Goal: Register for event/course

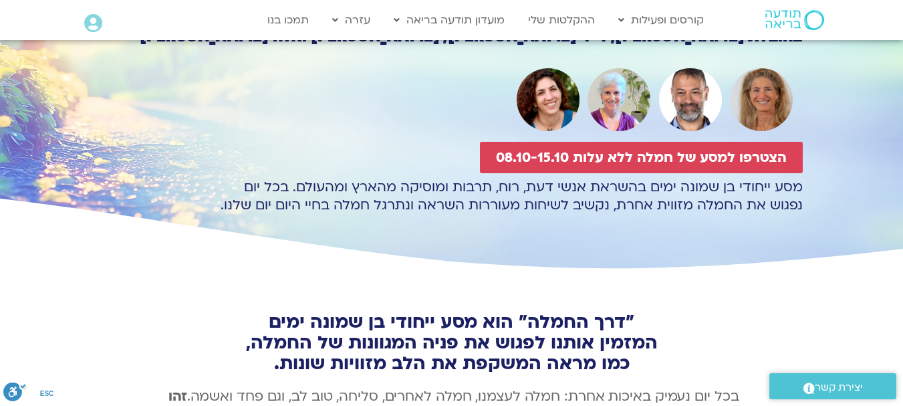
scroll to position [201, 0]
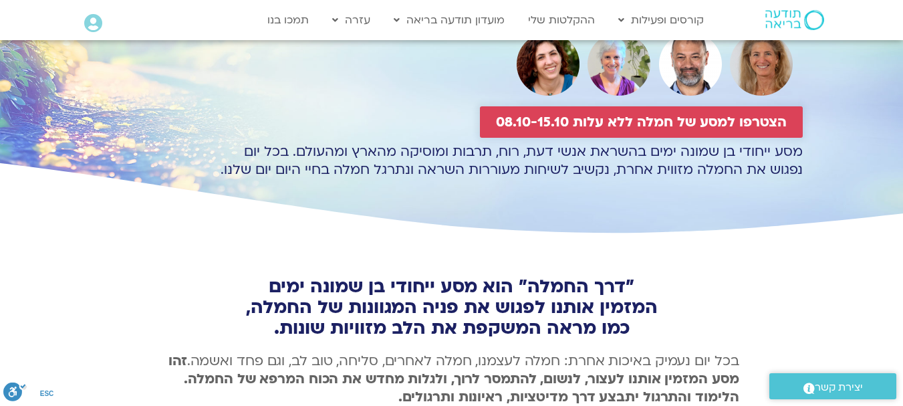
click at [657, 121] on span "הצטרפו למסע של חמלה ללא עלות 08.10-15.10" at bounding box center [641, 121] width 291 height 15
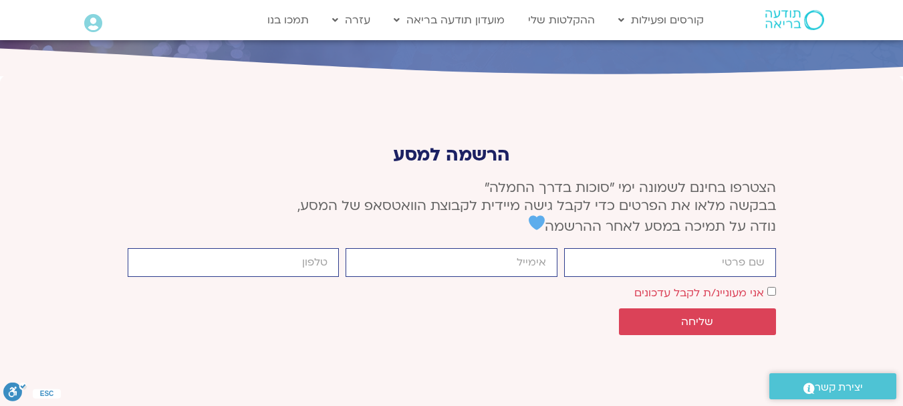
scroll to position [5001, 0]
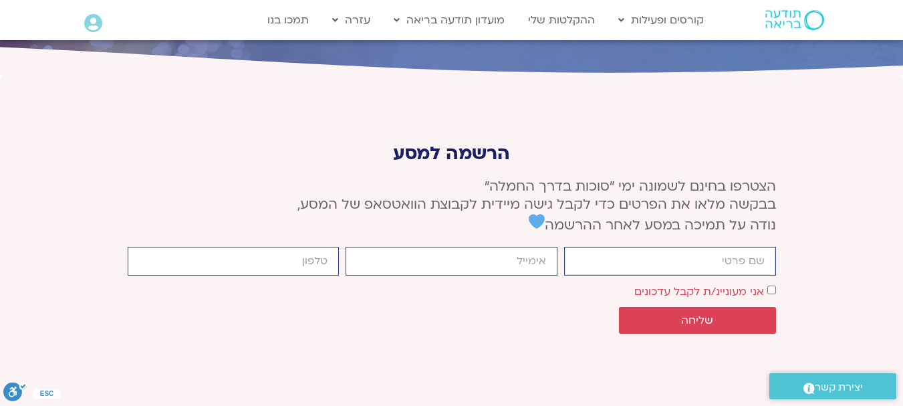
click at [717, 247] on input "firstname" at bounding box center [670, 261] width 212 height 29
type input "[PERSON_NAME]"
click at [515, 247] on input "email" at bounding box center [452, 261] width 212 height 29
type input "[EMAIL_ADDRESS][DOMAIN_NAME]"
click at [284, 247] on input "cellphone" at bounding box center [234, 261] width 212 height 29
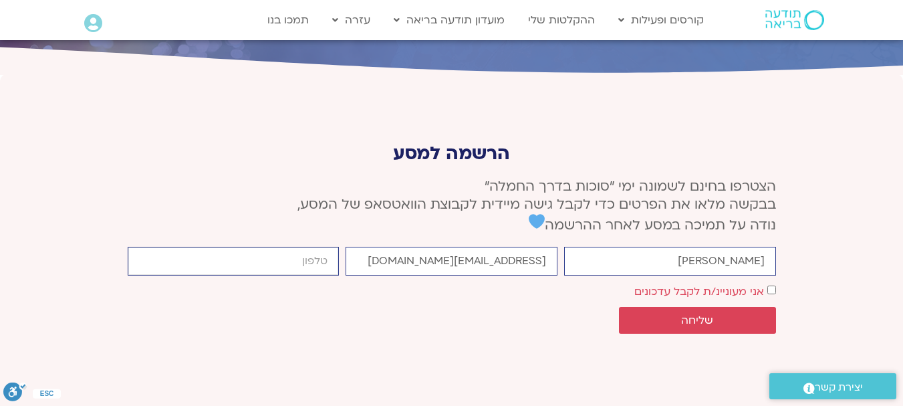
type input "0537337753"
click at [707, 314] on span "שליחה" at bounding box center [697, 320] width 32 height 12
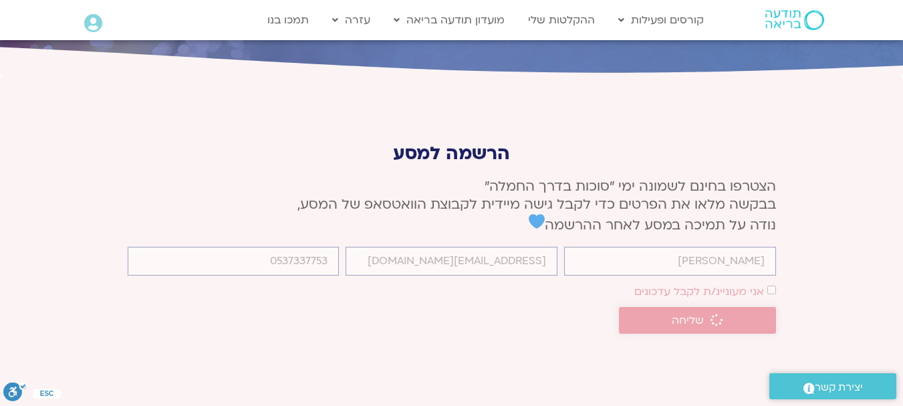
scroll to position [4992, 0]
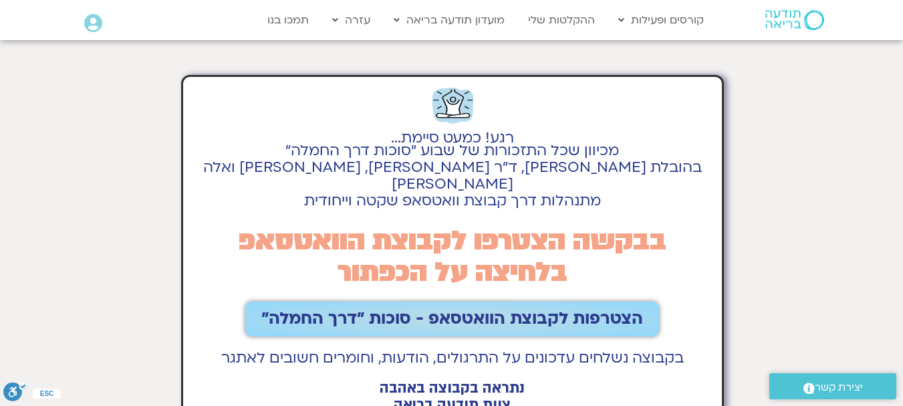
click at [458, 310] on span "הצטרפות לקבוצת הוואטסאפ - סוכות ״דרך החמלה״" at bounding box center [452, 319] width 382 height 19
